Goal: Transaction & Acquisition: Book appointment/travel/reservation

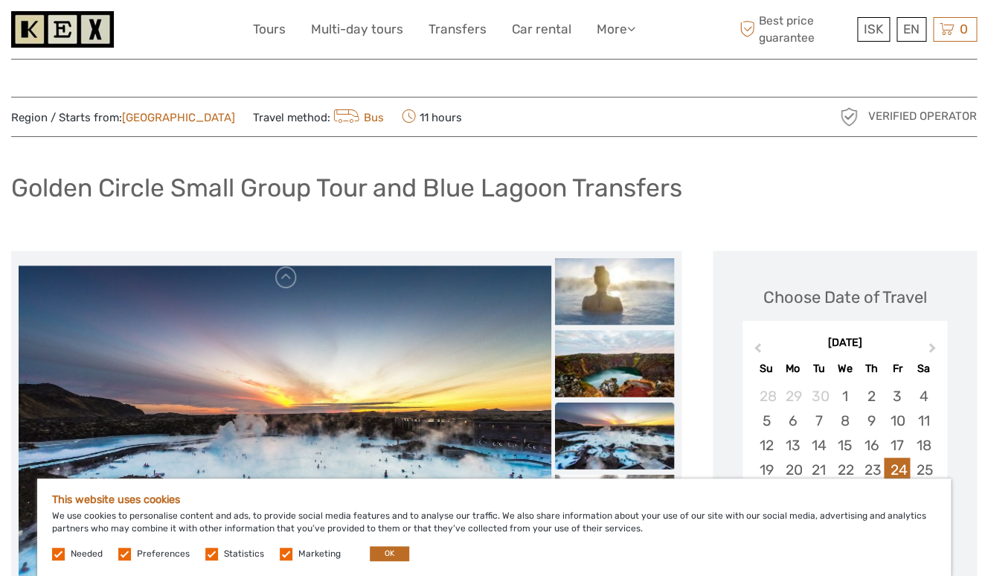
click at [220, 187] on h1 "Golden Circle Small Group Tour and Blue Lagoon Transfers" at bounding box center [346, 188] width 671 height 31
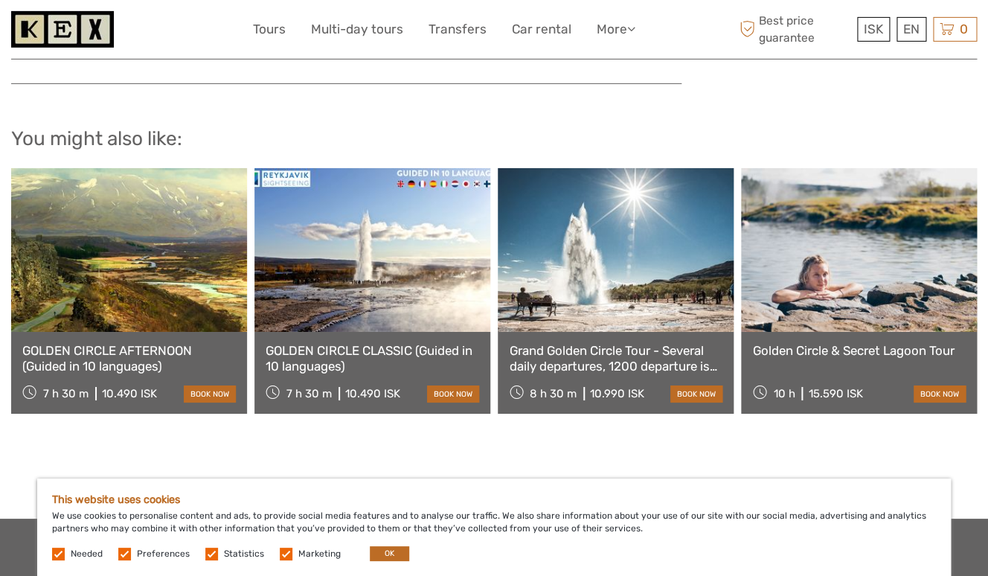
scroll to position [1664, 0]
click at [132, 301] on link at bounding box center [129, 251] width 236 height 164
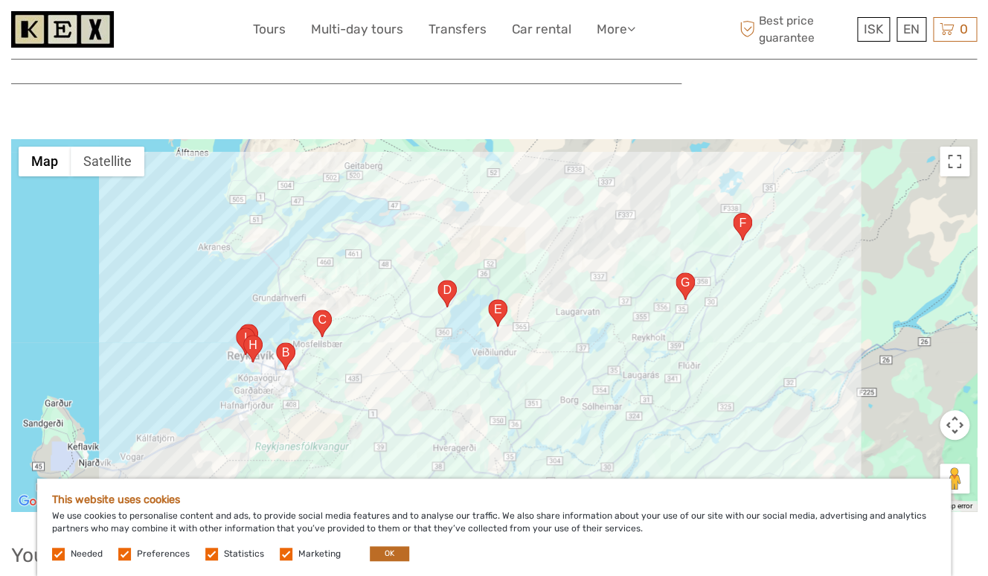
scroll to position [1988, 0]
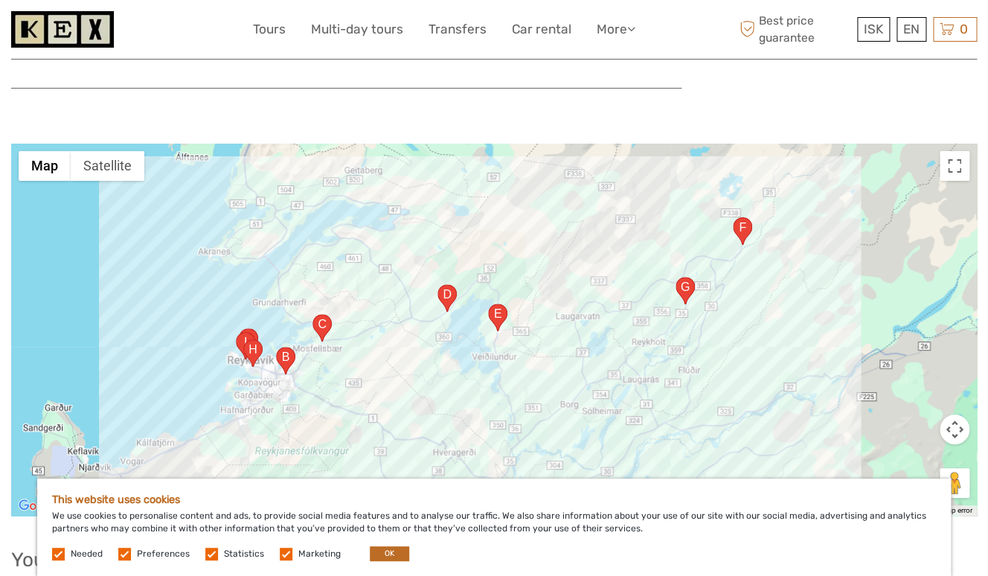
click at [344, 241] on div at bounding box center [494, 330] width 966 height 372
click at [488, 304] on area "36, 806, Iceland" at bounding box center [488, 304] width 0 height 0
click at [438, 284] on area "36, 806, Iceland" at bounding box center [438, 284] width 0 height 0
click at [313, 314] on area "36, 270 Mosfellsbær, Iceland" at bounding box center [313, 314] width 0 height 0
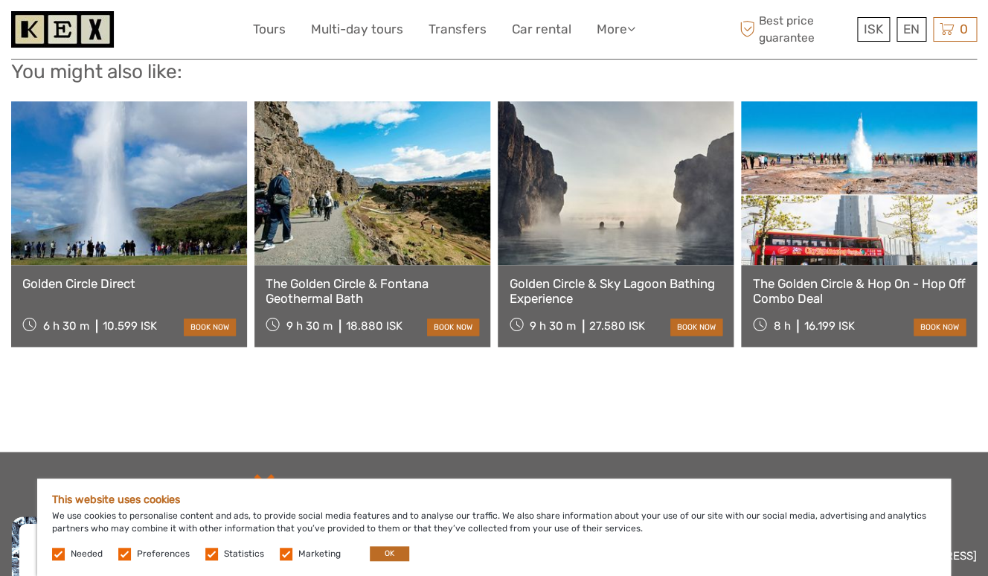
scroll to position [2476, 0]
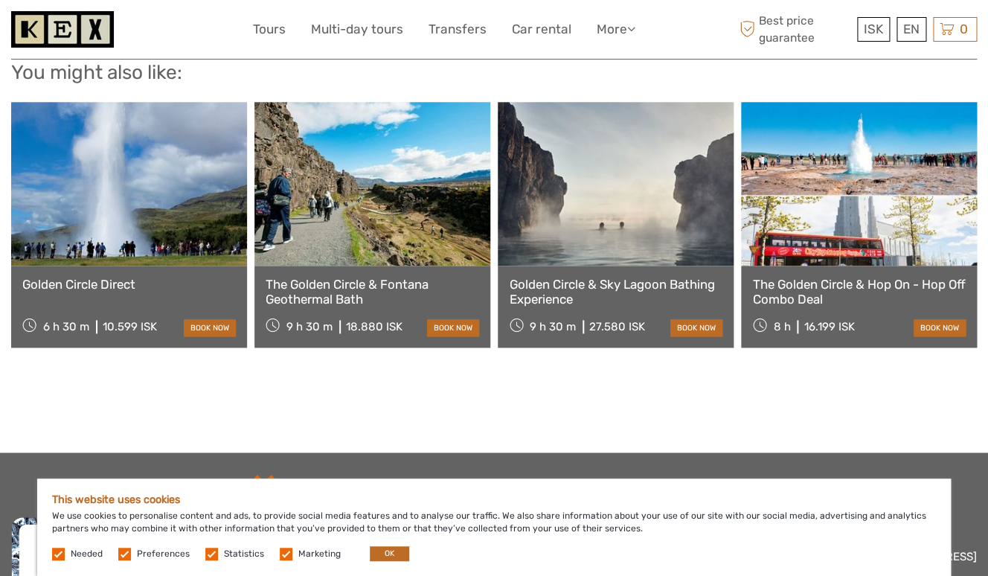
click at [374, 183] on link at bounding box center [372, 184] width 236 height 164
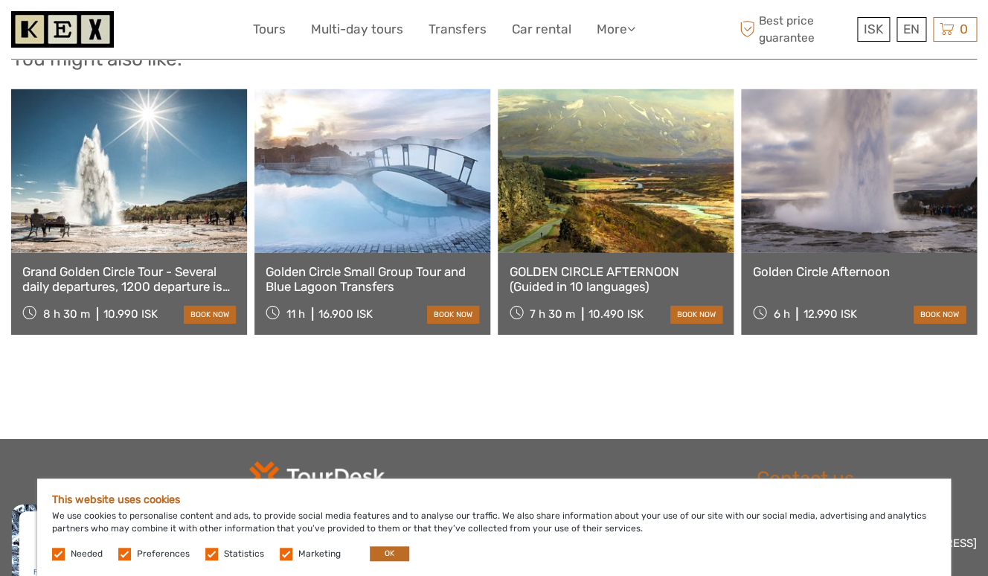
scroll to position [1487, 0]
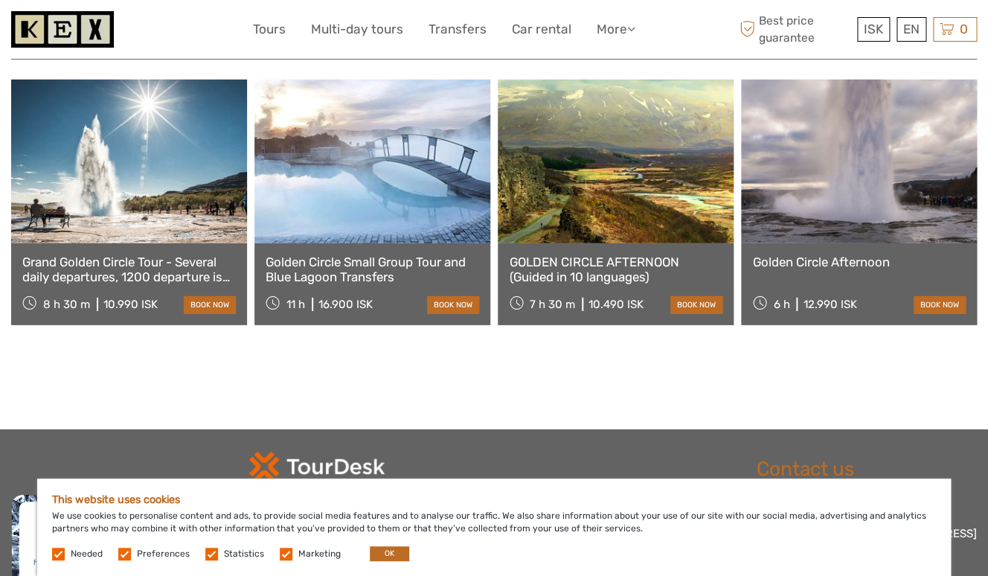
click at [344, 167] on link at bounding box center [372, 162] width 236 height 164
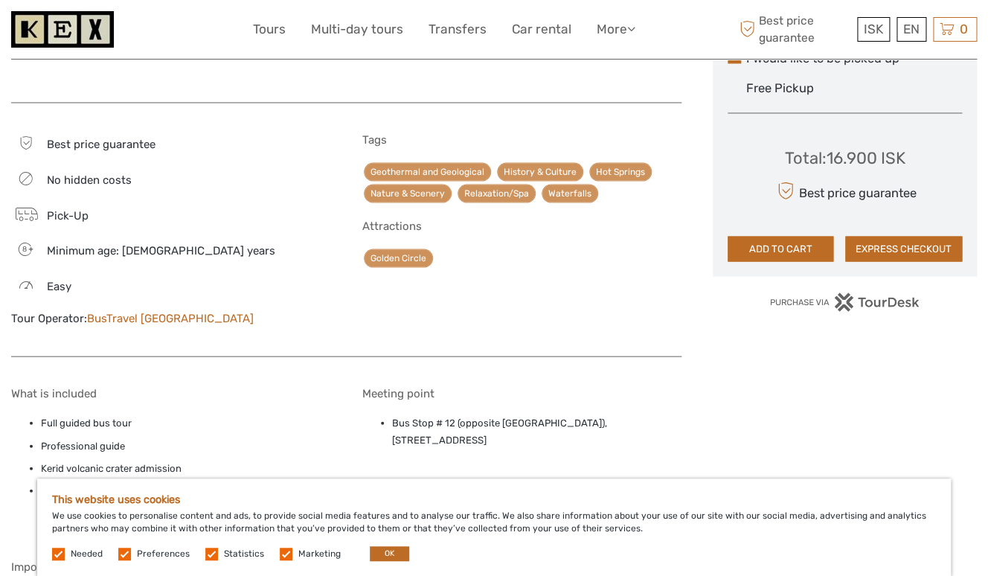
scroll to position [885, 0]
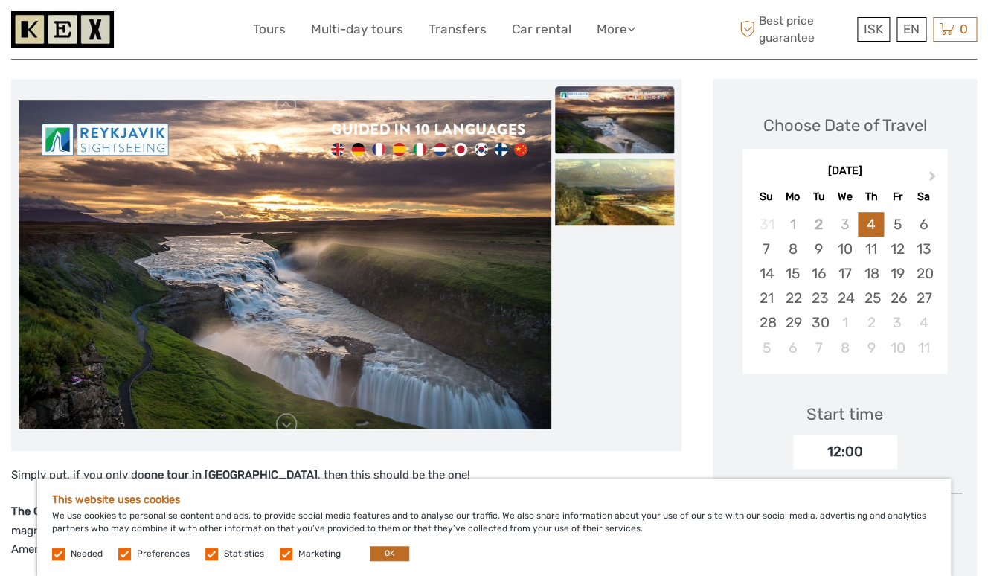
scroll to position [193, 0]
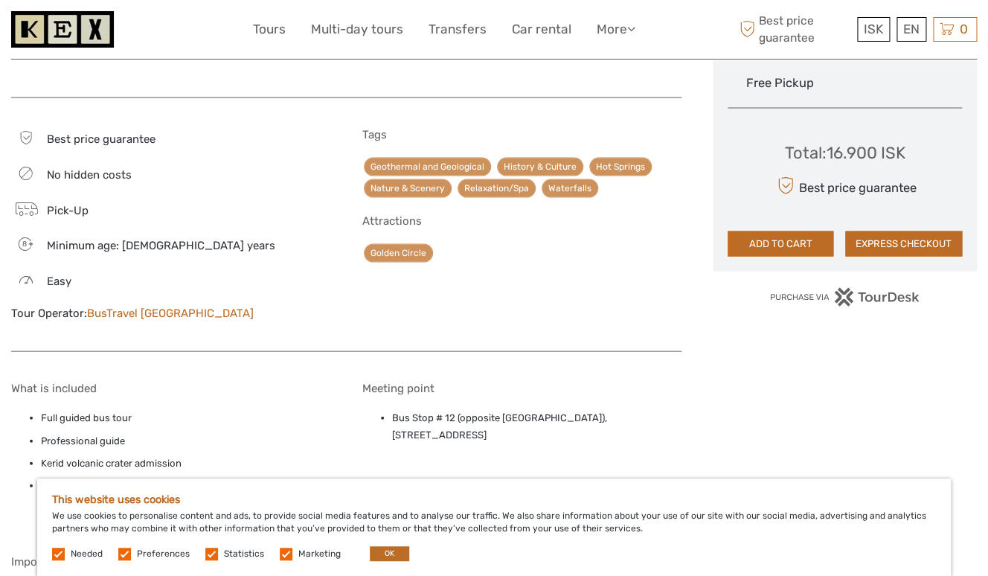
scroll to position [885, 0]
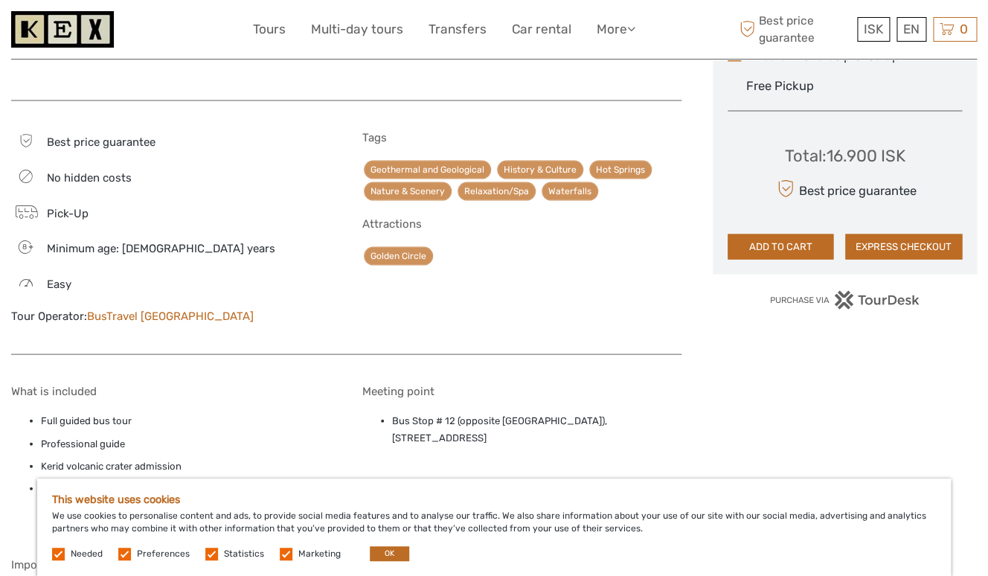
click at [159, 315] on link "BusTravel [GEOGRAPHIC_DATA]" at bounding box center [170, 315] width 167 height 13
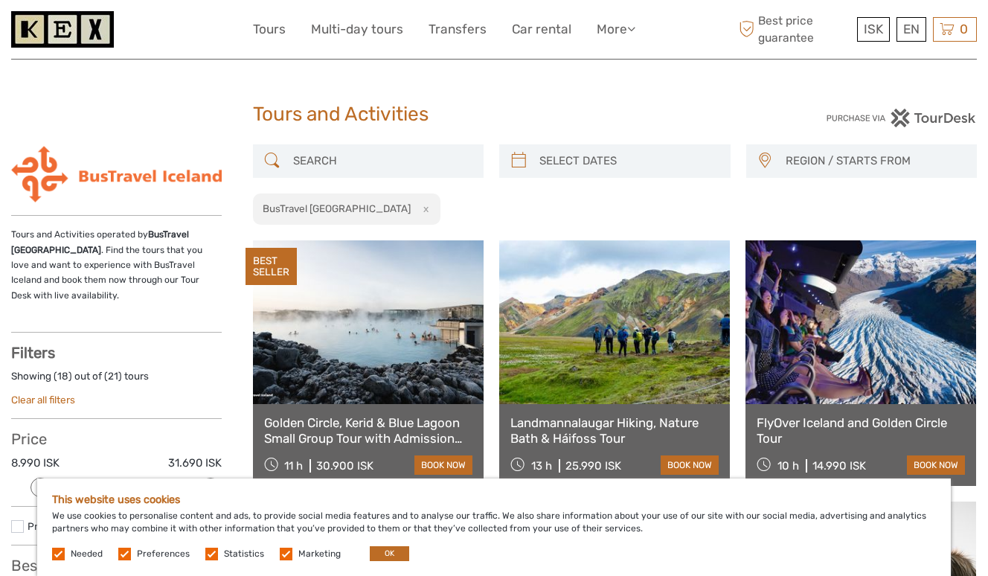
select select
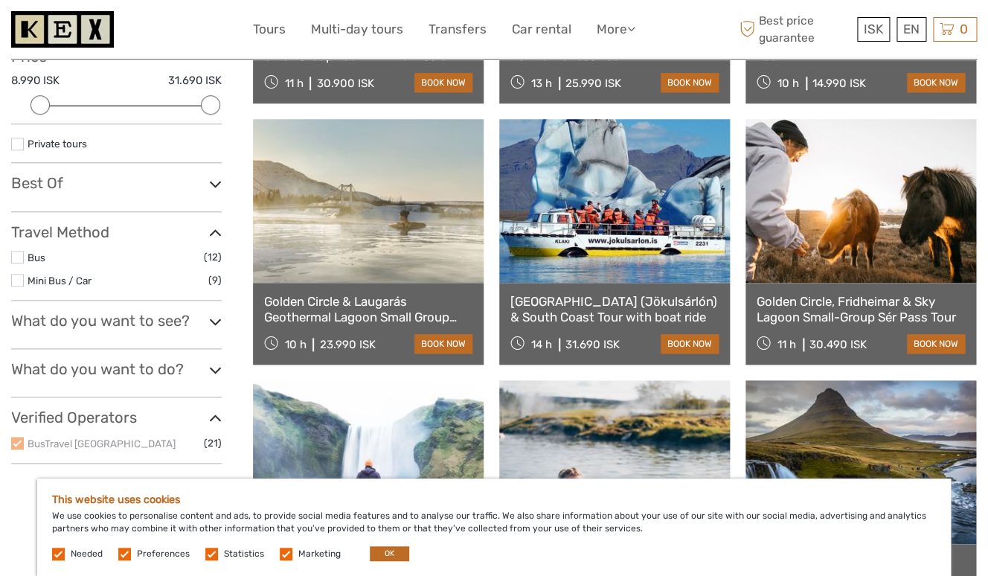
scroll to position [383, 0]
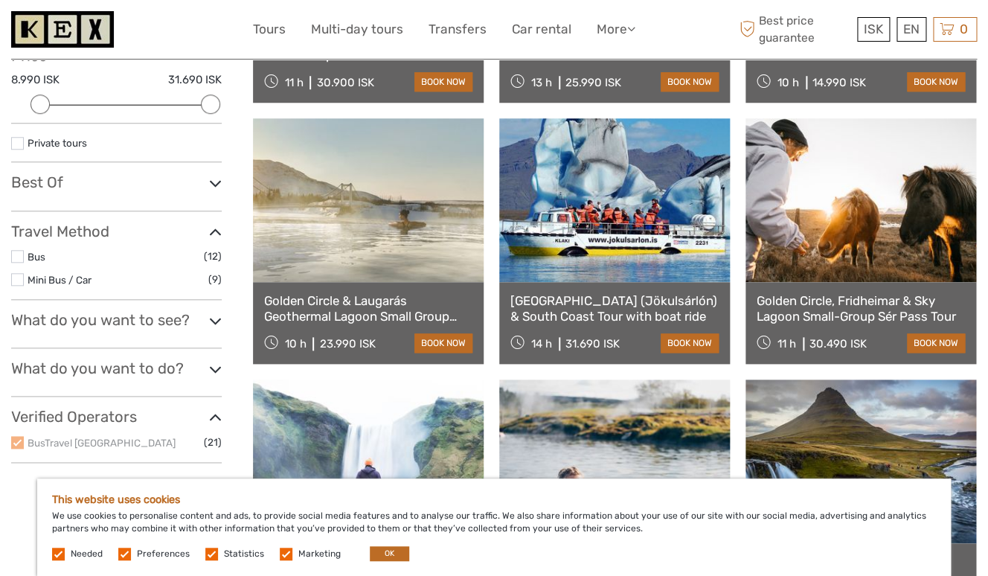
click at [211, 311] on icon at bounding box center [215, 321] width 13 height 20
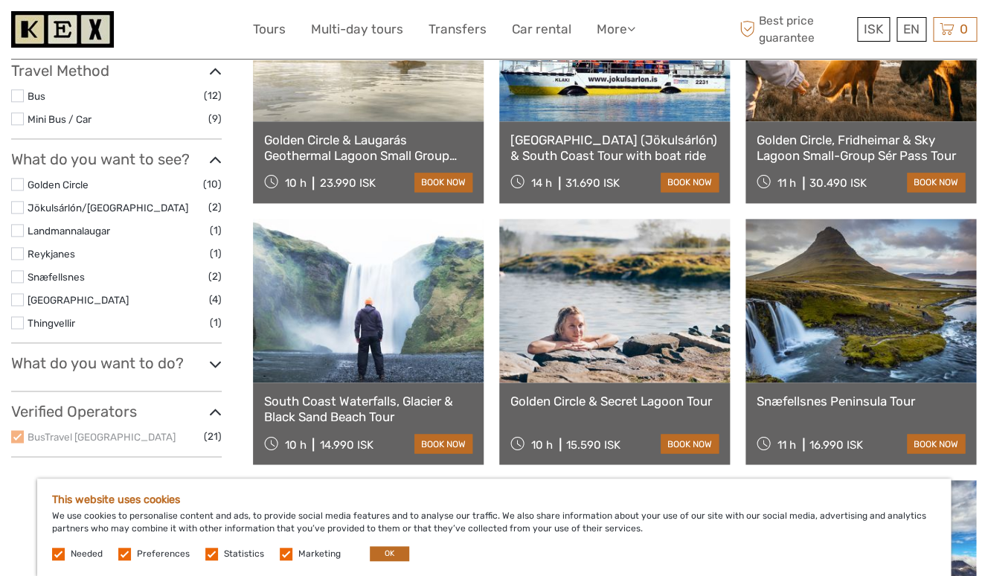
scroll to position [552, 0]
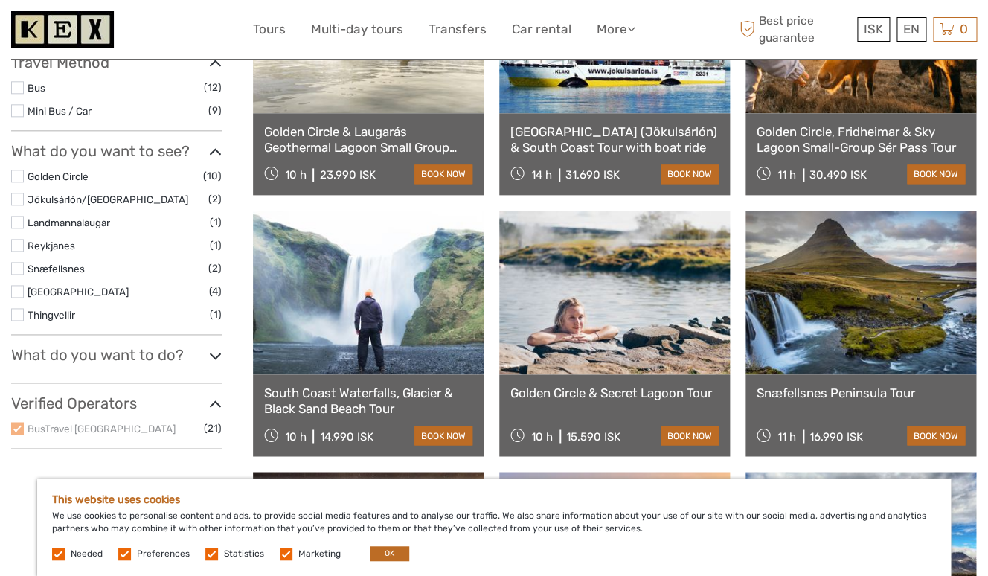
click at [19, 308] on label at bounding box center [17, 314] width 13 height 13
click at [0, 0] on input "checkbox" at bounding box center [0, 0] width 0 height 0
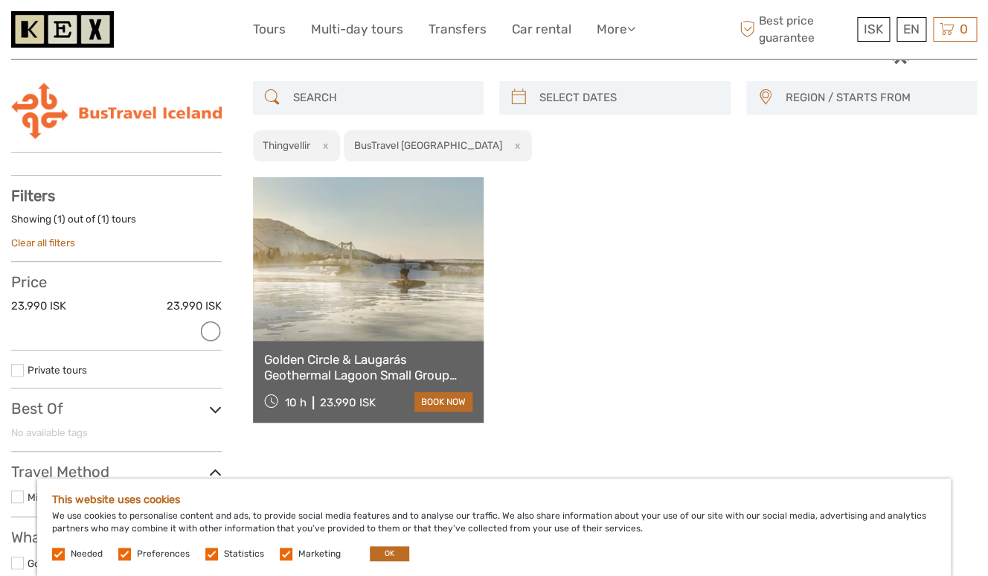
scroll to position [60, 0]
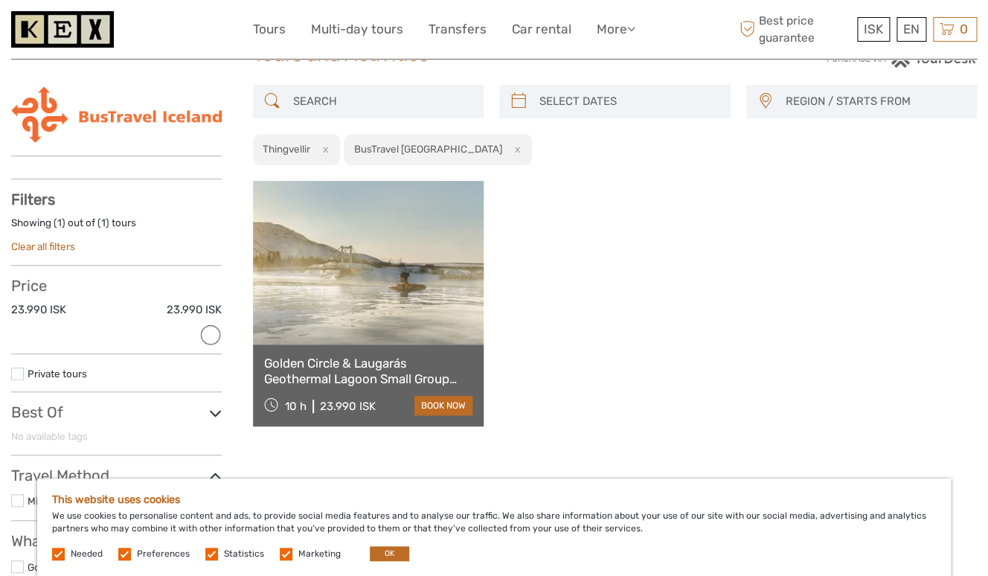
click at [391, 320] on link at bounding box center [368, 263] width 231 height 164
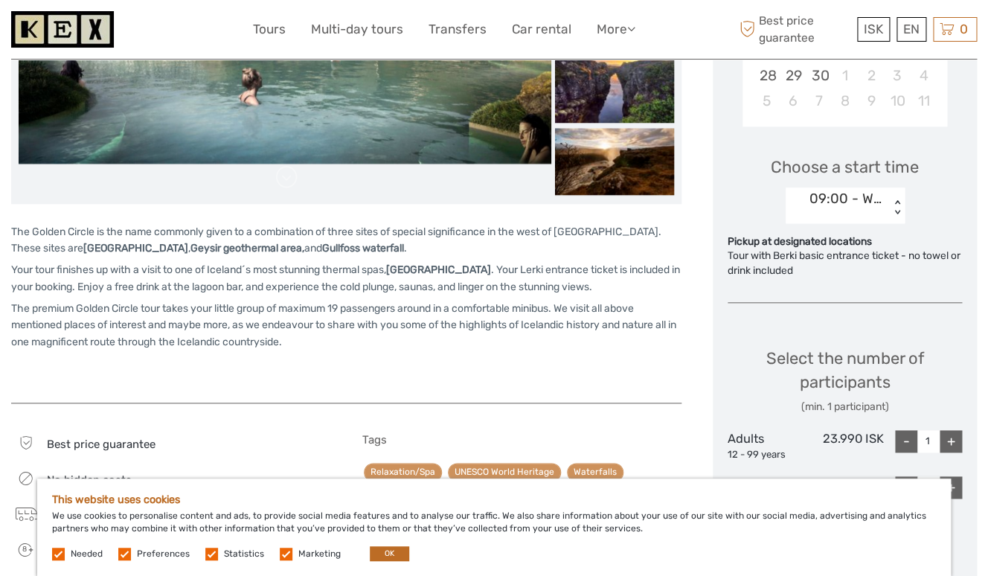
scroll to position [420, 0]
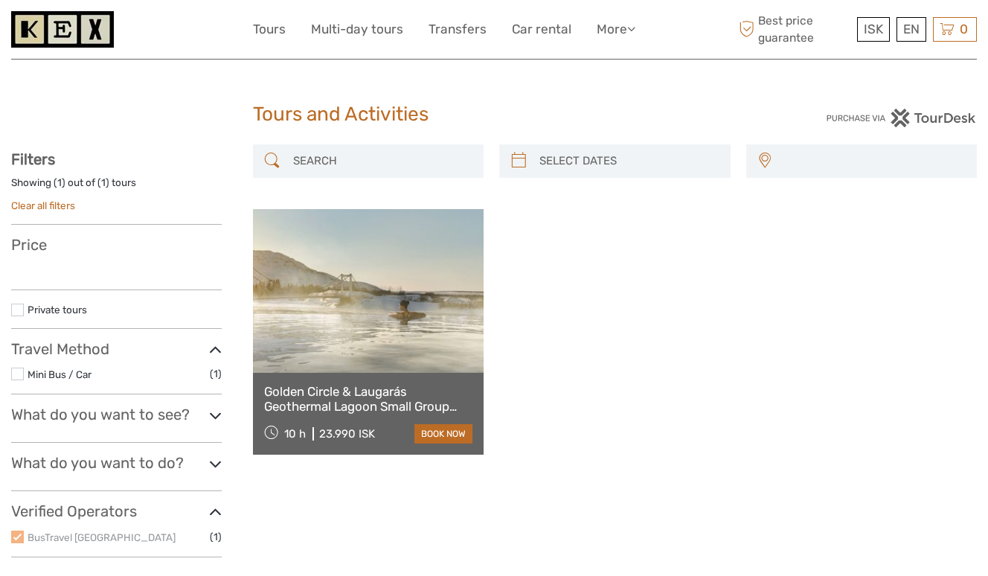
select select
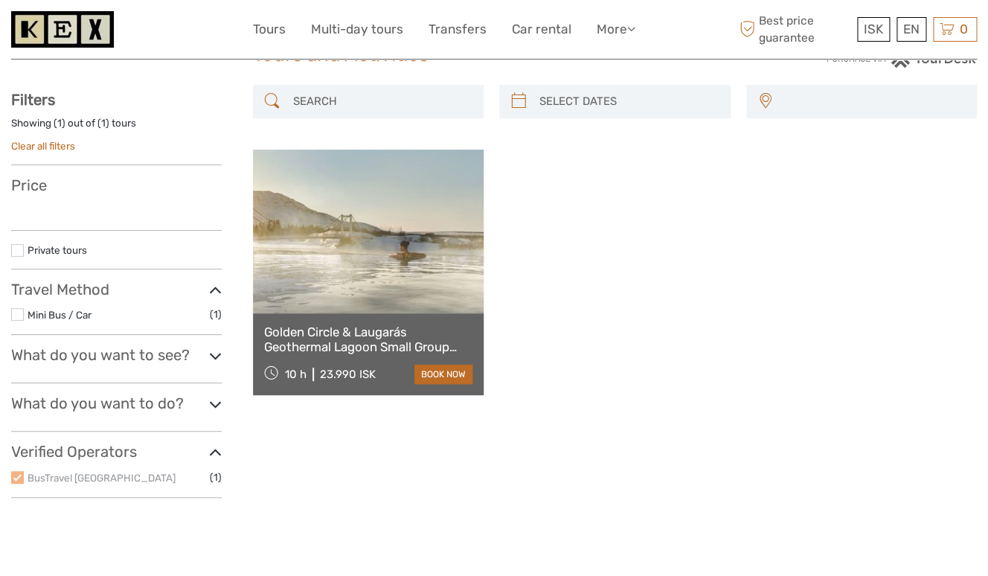
select select
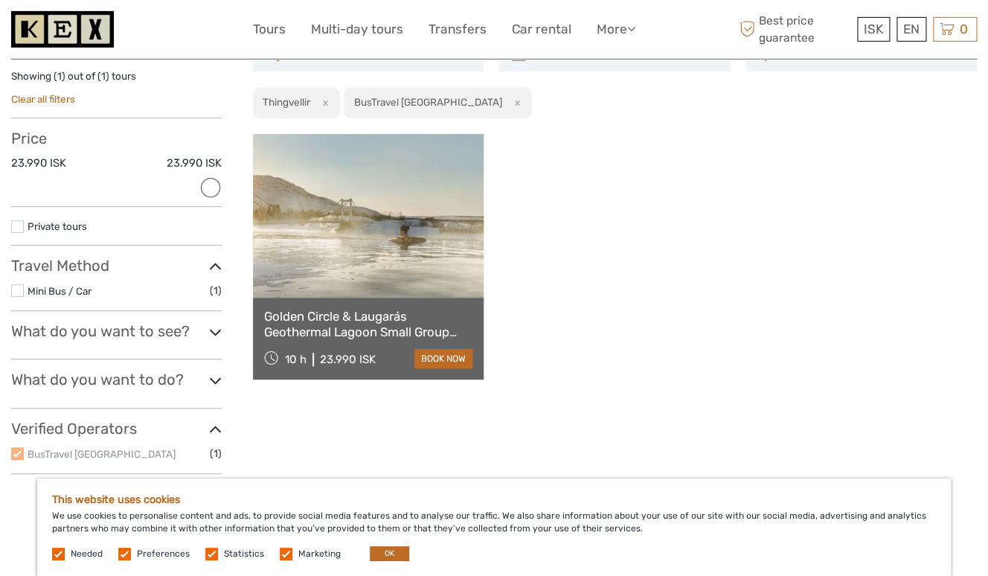
scroll to position [0, 0]
